Goal: Information Seeking & Learning: Learn about a topic

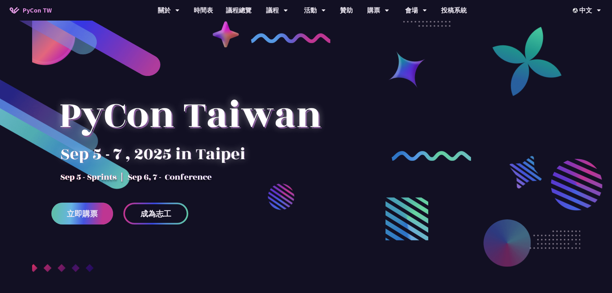
click at [95, 215] on span "立即購票" at bounding box center [82, 213] width 31 height 8
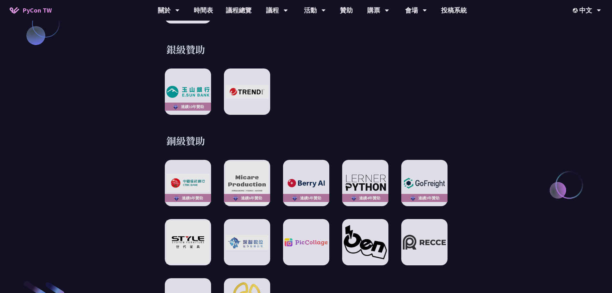
scroll to position [706, 0]
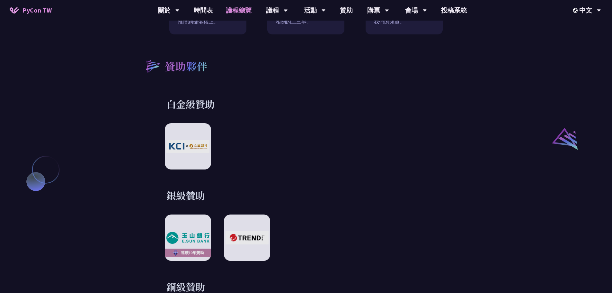
click at [232, 10] on link "議程總覽" at bounding box center [238, 10] width 39 height 21
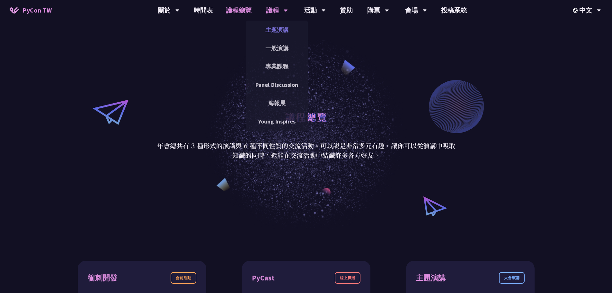
click at [277, 29] on link "主題演講" at bounding box center [277, 29] width 62 height 15
click at [282, 44] on link "一般演講" at bounding box center [277, 47] width 62 height 15
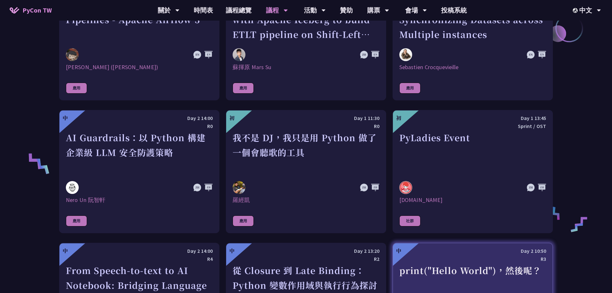
scroll to position [101, 0]
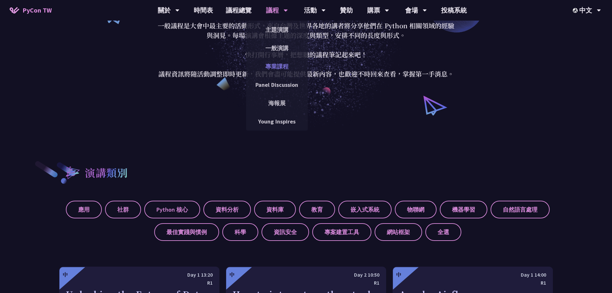
click at [284, 64] on link "專業課程" at bounding box center [277, 66] width 62 height 15
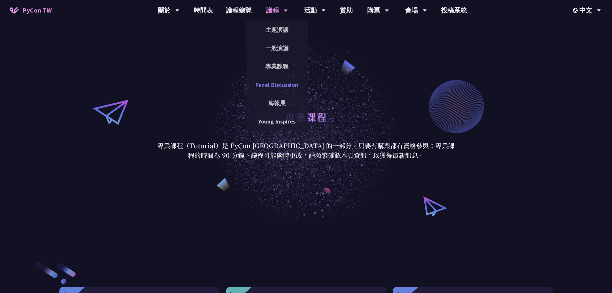
click at [281, 89] on link "Panel Discussion" at bounding box center [277, 84] width 62 height 15
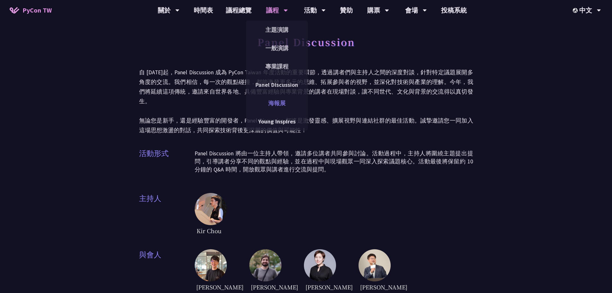
click at [284, 104] on link "海報展" at bounding box center [277, 102] width 62 height 15
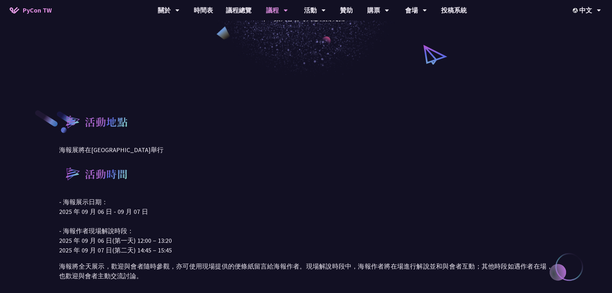
scroll to position [64, 0]
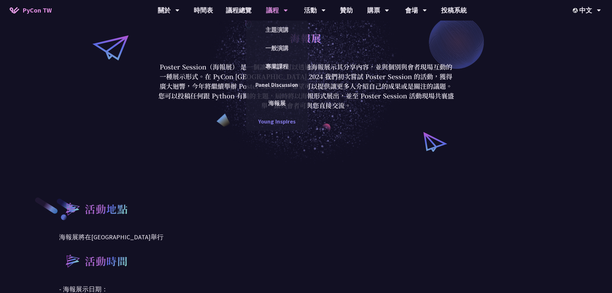
click at [281, 124] on link "Young Inspires" at bounding box center [277, 121] width 62 height 15
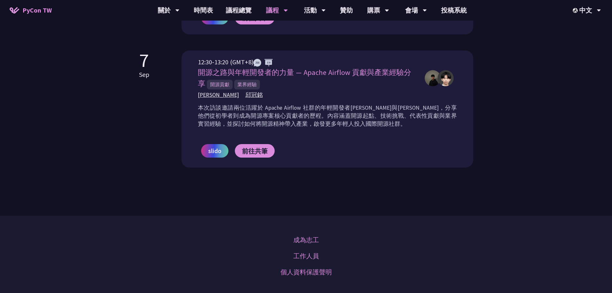
scroll to position [642, 0]
